Goal: Task Accomplishment & Management: Manage account settings

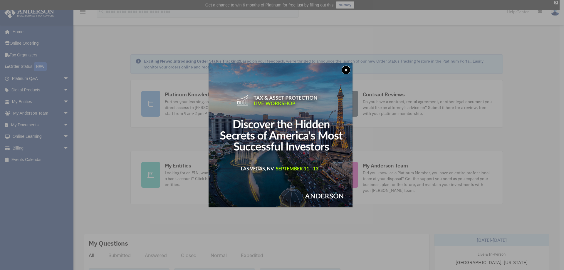
click at [28, 147] on div "x" at bounding box center [282, 135] width 564 height 270
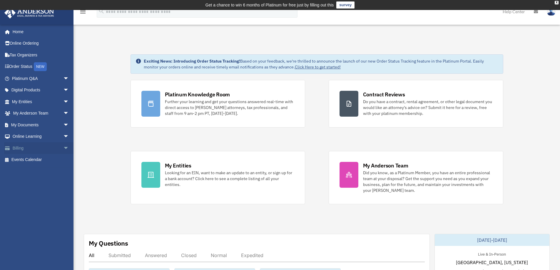
click at [35, 147] on link "Billing arrow_drop_down" at bounding box center [41, 148] width 74 height 12
click at [63, 147] on span "arrow_drop_down" at bounding box center [69, 148] width 12 height 12
click at [38, 158] on link "$ Open Invoices" at bounding box center [43, 160] width 70 height 12
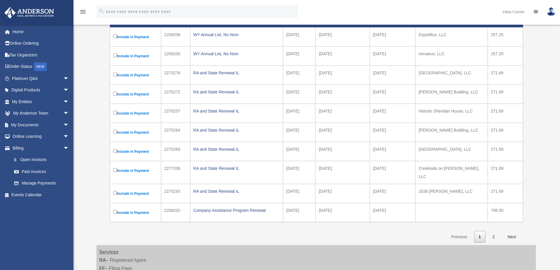
scroll to position [118, 0]
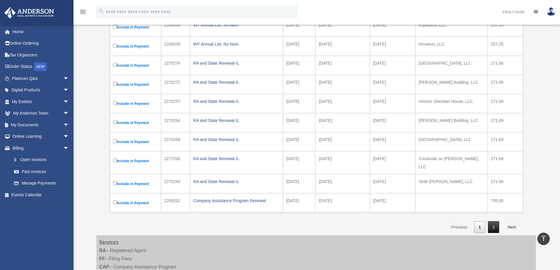
click at [489, 222] on link "2" at bounding box center [493, 227] width 11 height 12
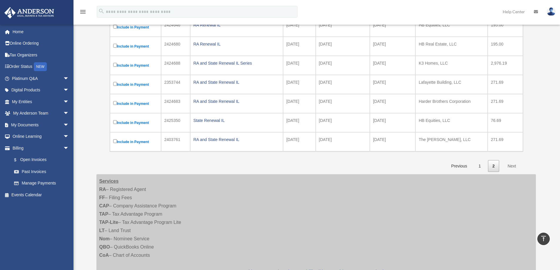
scroll to position [88, 0]
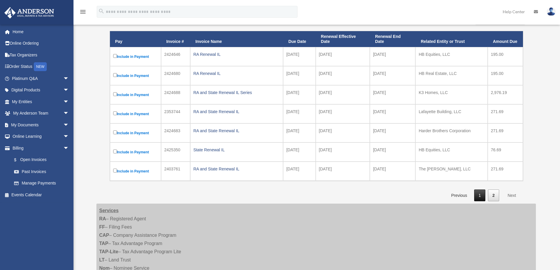
click at [478, 197] on link "1" at bounding box center [479, 196] width 11 height 12
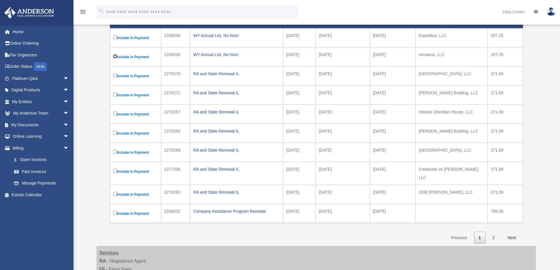
scroll to position [235, 0]
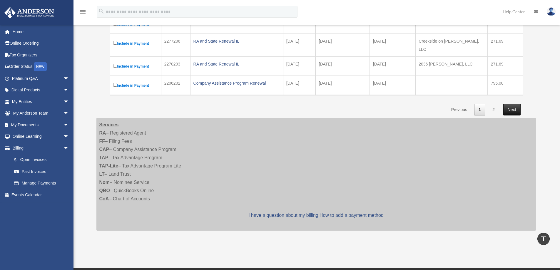
click at [512, 106] on link "Next" at bounding box center [511, 110] width 17 height 12
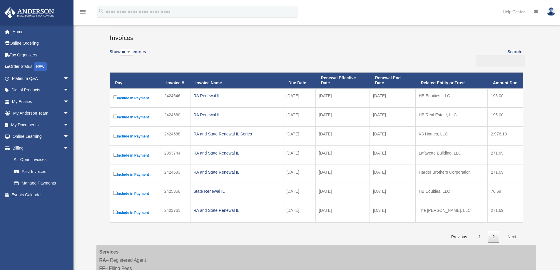
scroll to position [147, 0]
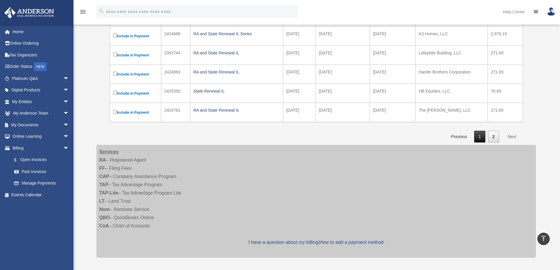
click at [481, 137] on link "1" at bounding box center [479, 137] width 11 height 12
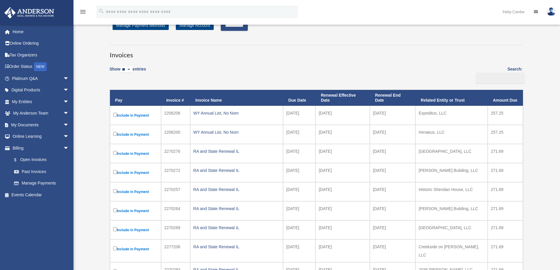
scroll to position [0, 0]
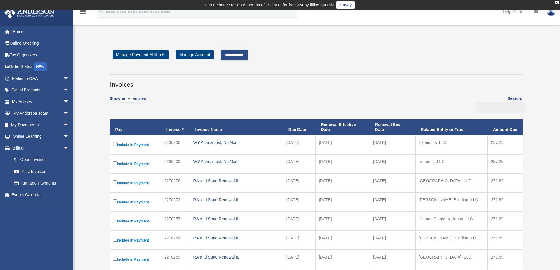
click at [244, 56] on input "**********" at bounding box center [234, 55] width 27 height 11
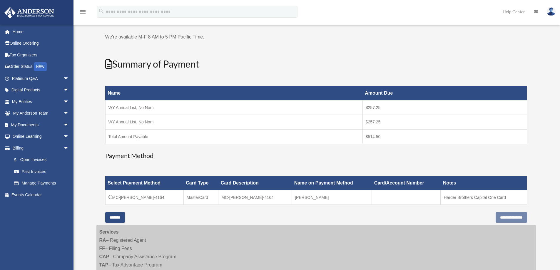
scroll to position [59, 0]
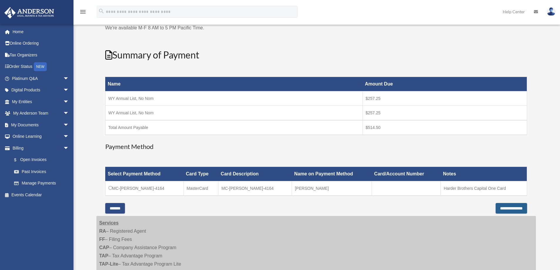
click at [503, 207] on input "**********" at bounding box center [510, 208] width 31 height 11
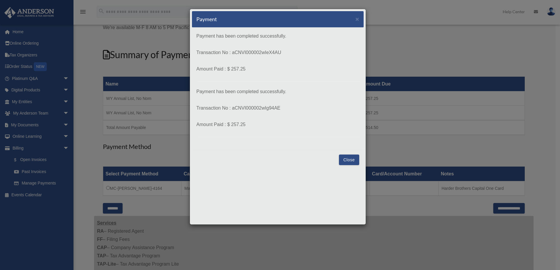
click at [343, 160] on button "Close" at bounding box center [349, 160] width 20 height 11
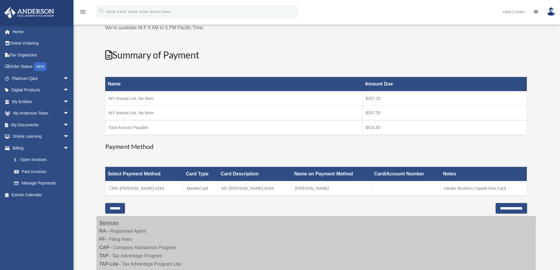
scroll to position [0, 0]
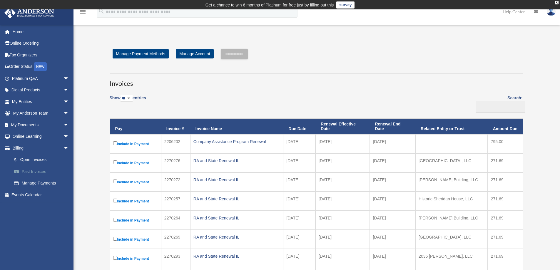
click at [43, 172] on link "Past Invoices" at bounding box center [43, 172] width 70 height 12
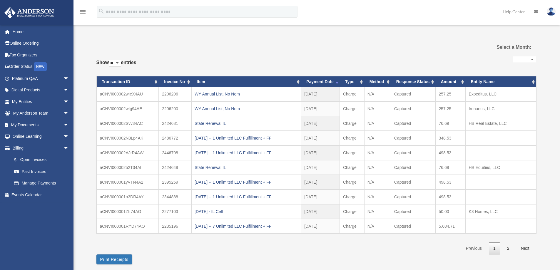
select select
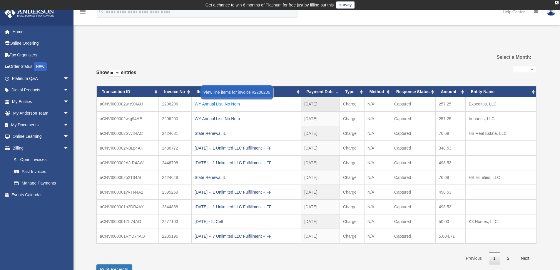
click at [226, 104] on div "WY Annual List, No Nom" at bounding box center [246, 104] width 103 height 8
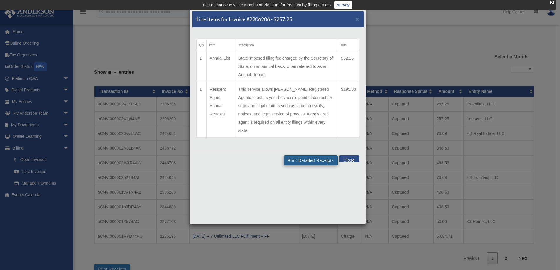
click at [321, 66] on td "State-imposed filing fee charged by the Secretary of State, on an annual basis,…" at bounding box center [286, 66] width 103 height 31
click at [307, 155] on button "Print Detailed Receipts" at bounding box center [311, 160] width 54 height 10
click at [358, 19] on span "×" at bounding box center [357, 19] width 4 height 7
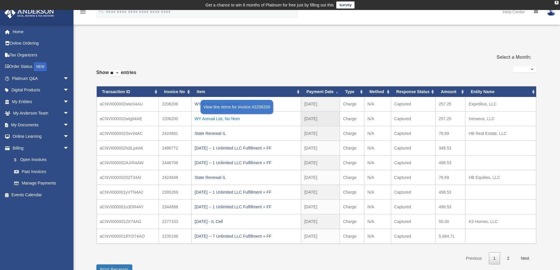
click at [219, 119] on div "WY Annual List, No Nom" at bounding box center [246, 119] width 103 height 8
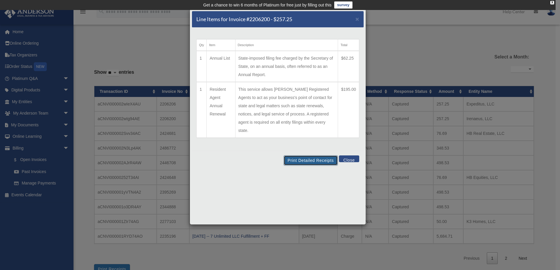
click at [311, 155] on button "Print Detailed Receipts" at bounding box center [311, 160] width 54 height 10
click at [355, 19] on div "Line Items for Invoice #2206200 - $257.25 ×" at bounding box center [278, 19] width 172 height 16
click at [358, 20] on span "×" at bounding box center [357, 19] width 4 height 7
